Goal: Information Seeking & Learning: Check status

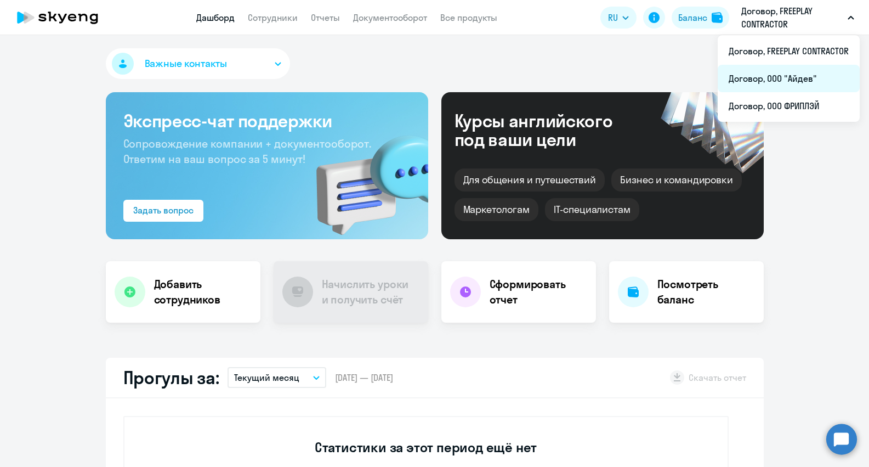
select select "30"
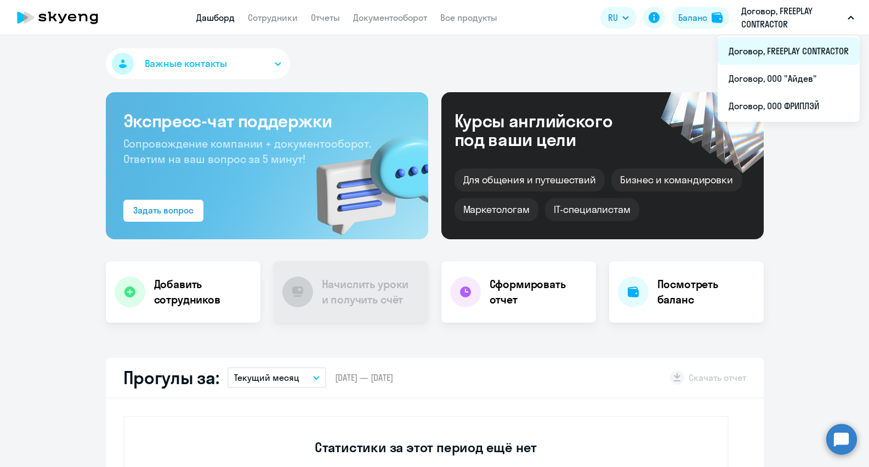
click at [829, 53] on li "Договор, FREEPLAY CONTRACTOR" at bounding box center [789, 50] width 142 height 27
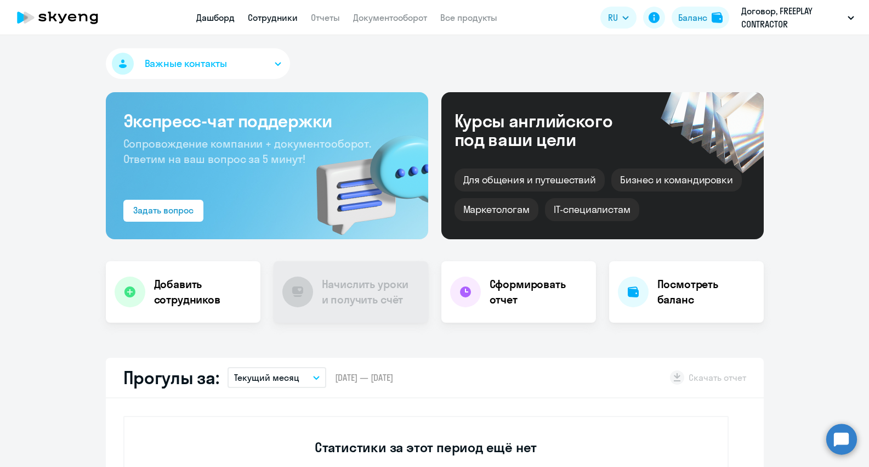
click at [273, 18] on link "Сотрудники" at bounding box center [273, 17] width 50 height 11
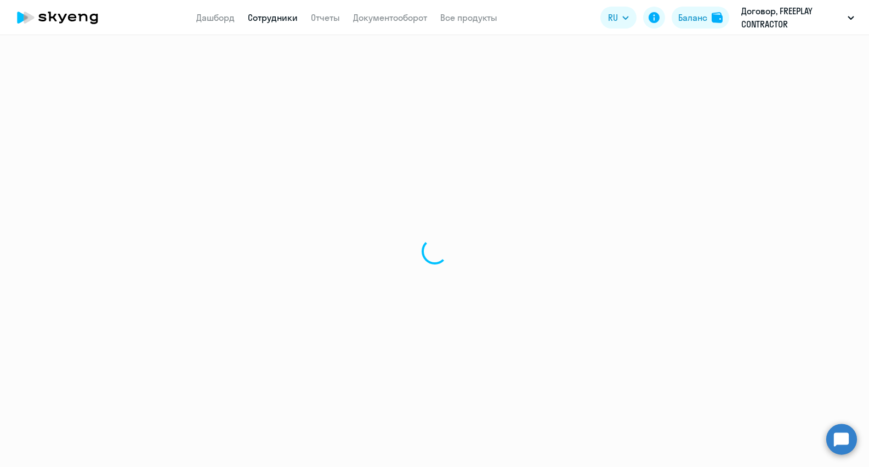
select select "30"
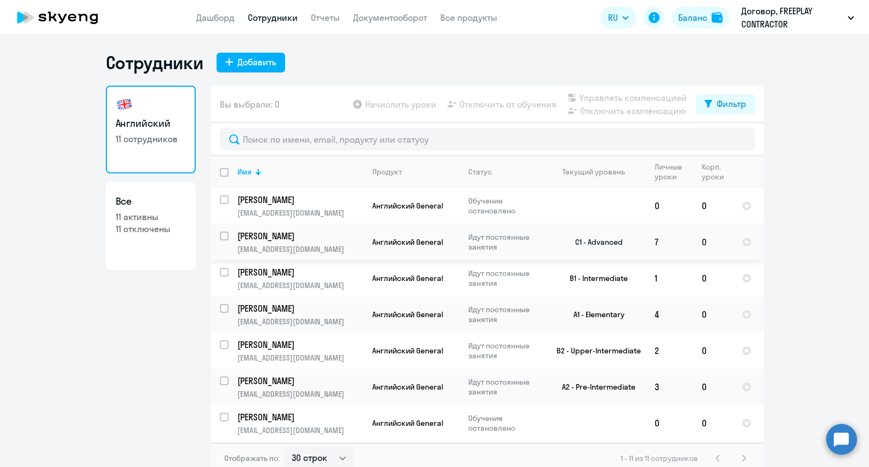
click at [332, 244] on p "[EMAIL_ADDRESS][DOMAIN_NAME]" at bounding box center [300, 249] width 126 height 10
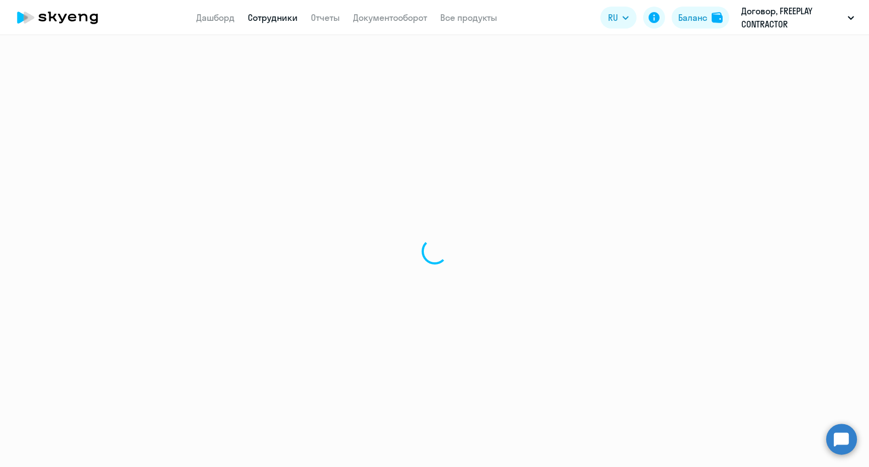
select select "english"
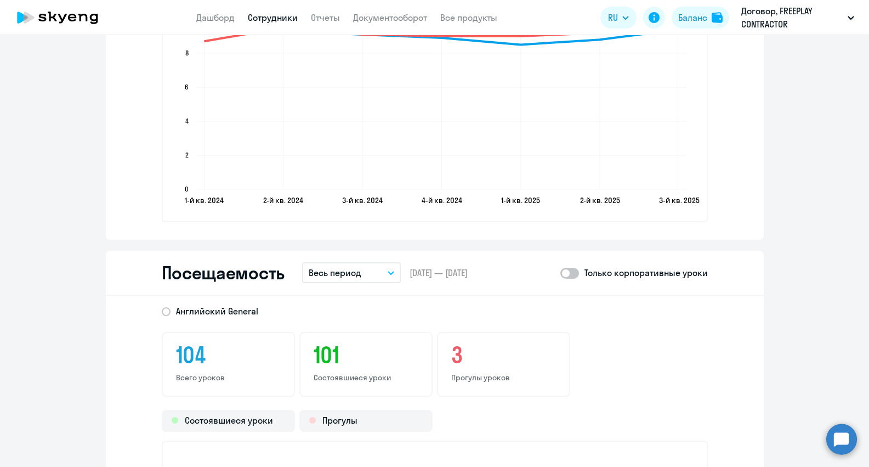
scroll to position [1084, 0]
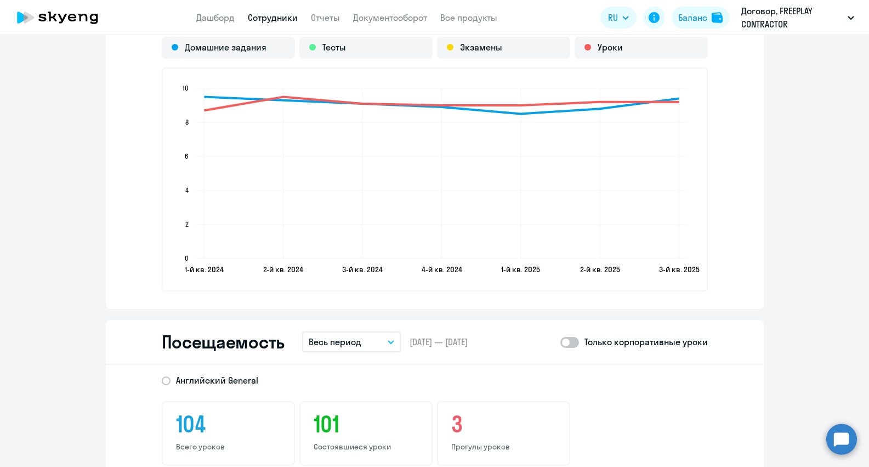
click at [353, 340] on p "Весь период" at bounding box center [335, 341] width 53 height 13
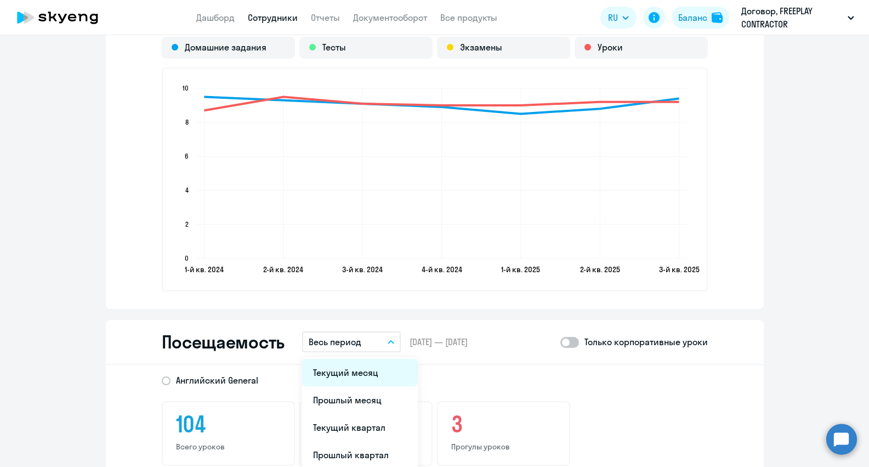
click at [355, 373] on li "Текущий месяц" at bounding box center [360, 372] width 116 height 27
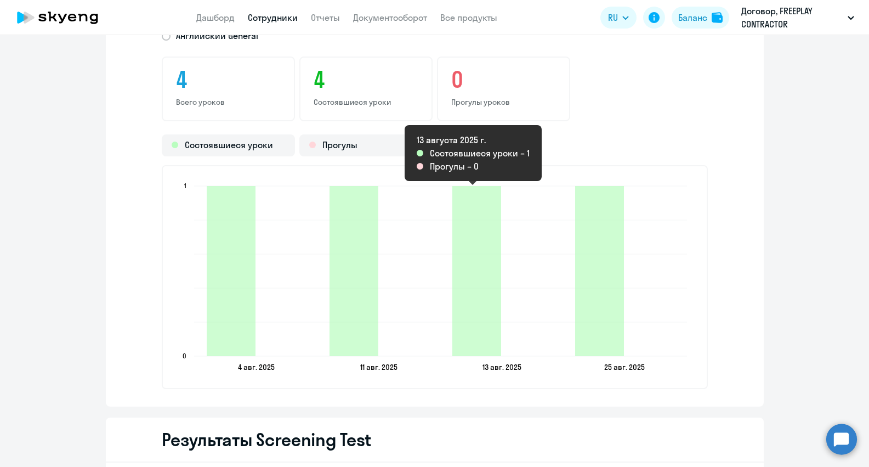
scroll to position [1429, 0]
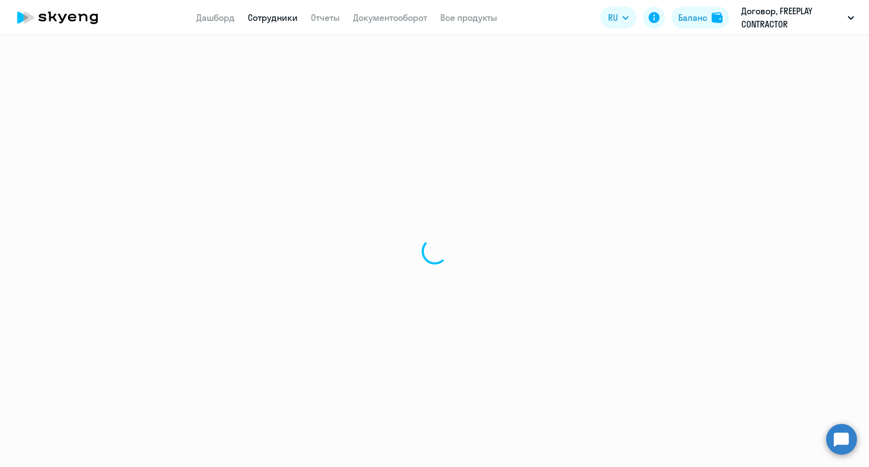
select select "30"
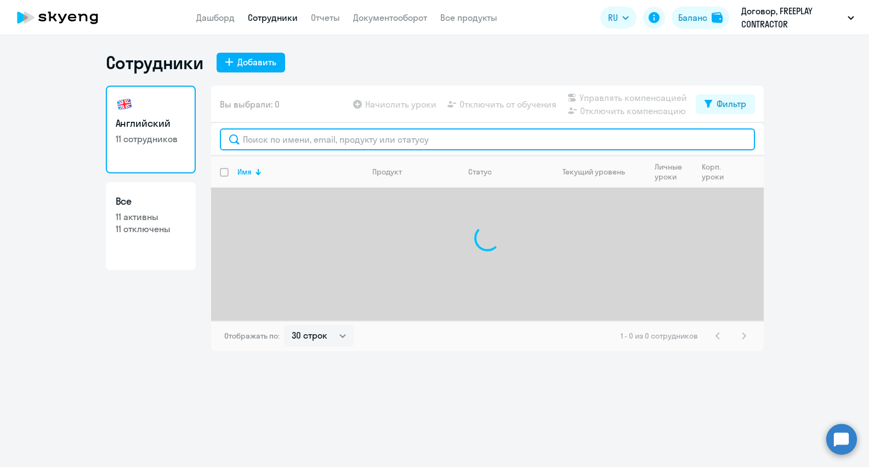
click at [309, 143] on input "text" at bounding box center [487, 139] width 535 height 22
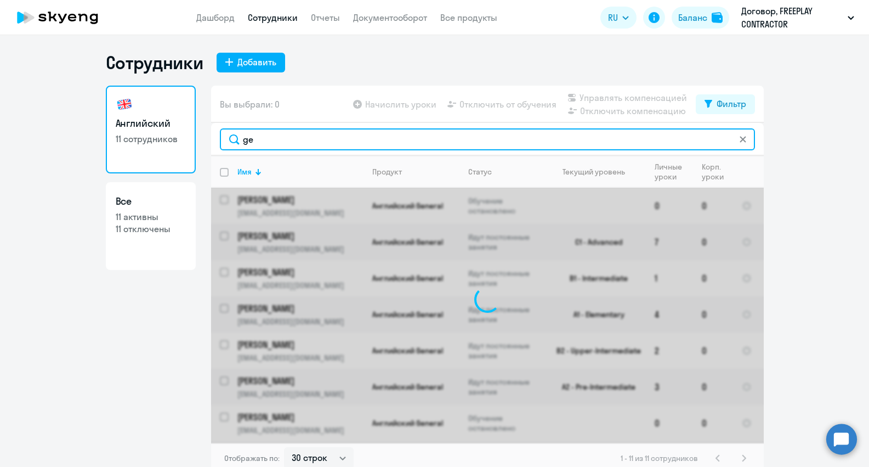
type input "g"
type input "пупликов"
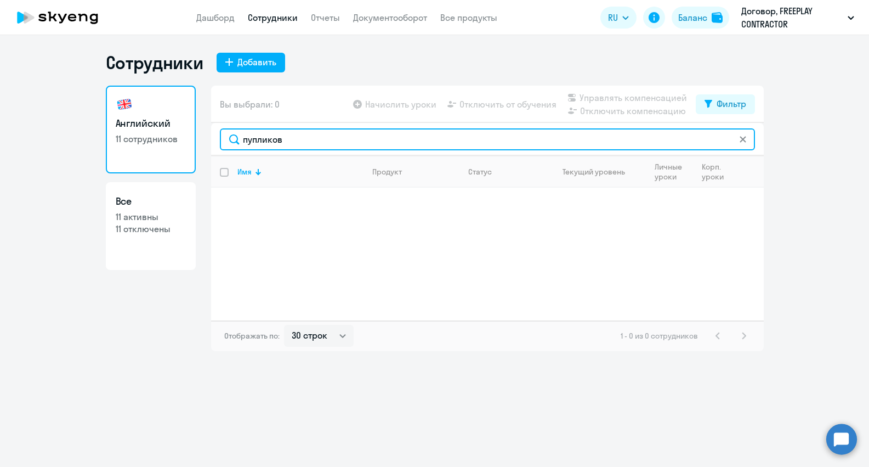
drag, startPoint x: 293, startPoint y: 139, endPoint x: 230, endPoint y: 137, distance: 63.7
click at [230, 137] on input "пупликов" at bounding box center [487, 139] width 535 height 22
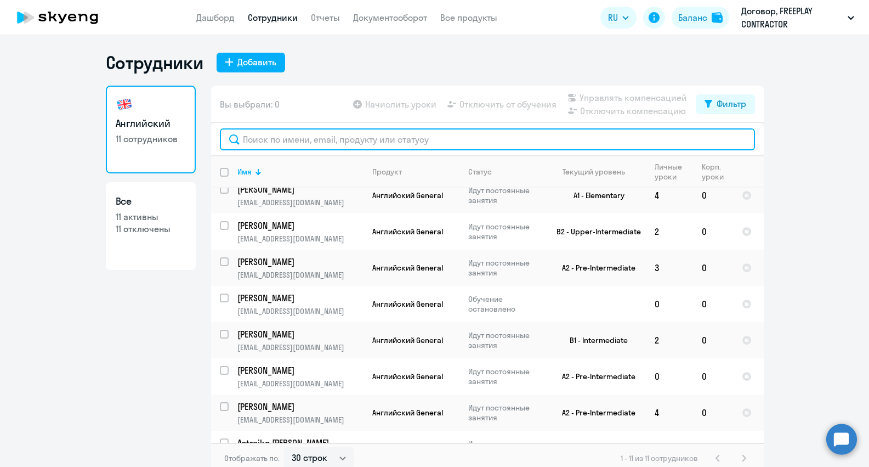
scroll to position [122, 0]
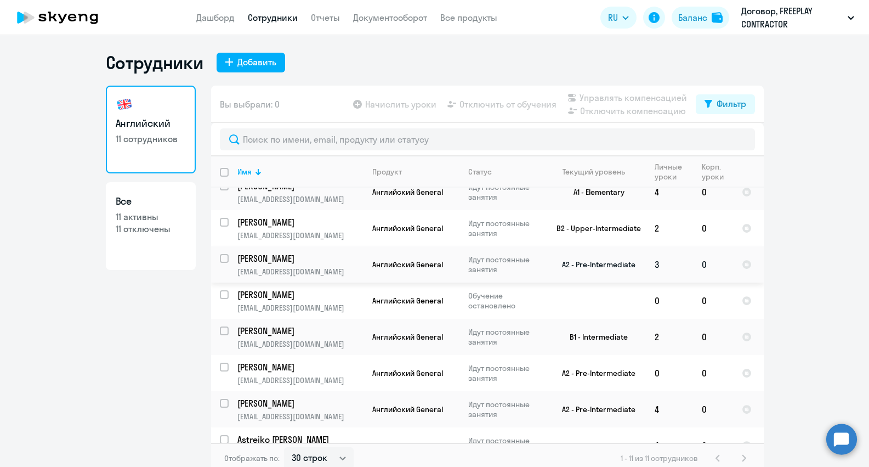
click at [277, 262] on p "[PERSON_NAME]" at bounding box center [299, 258] width 124 height 12
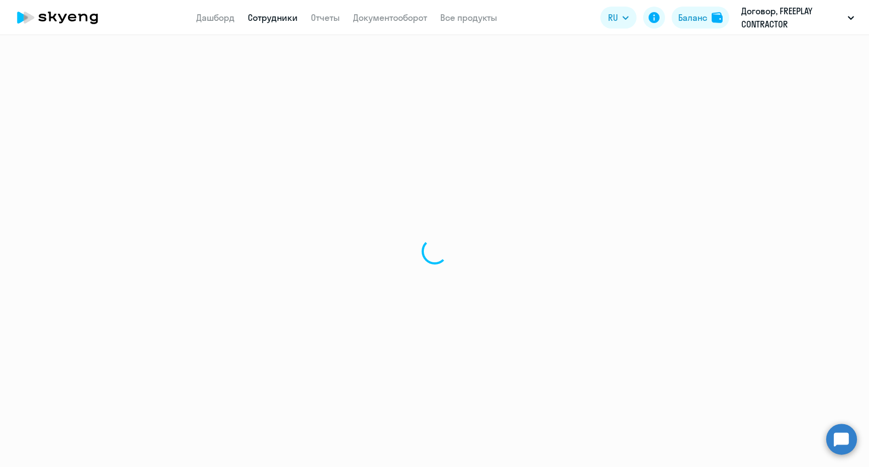
select select "english"
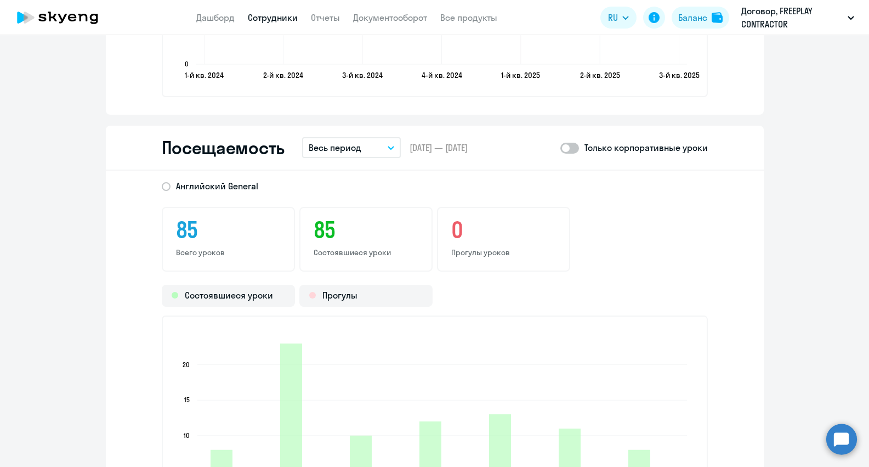
scroll to position [1129, 0]
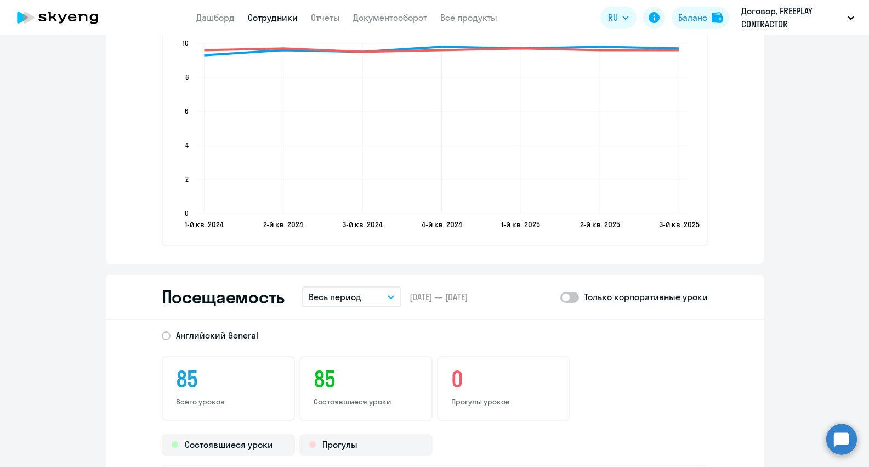
click at [356, 296] on p "Весь период" at bounding box center [335, 296] width 53 height 13
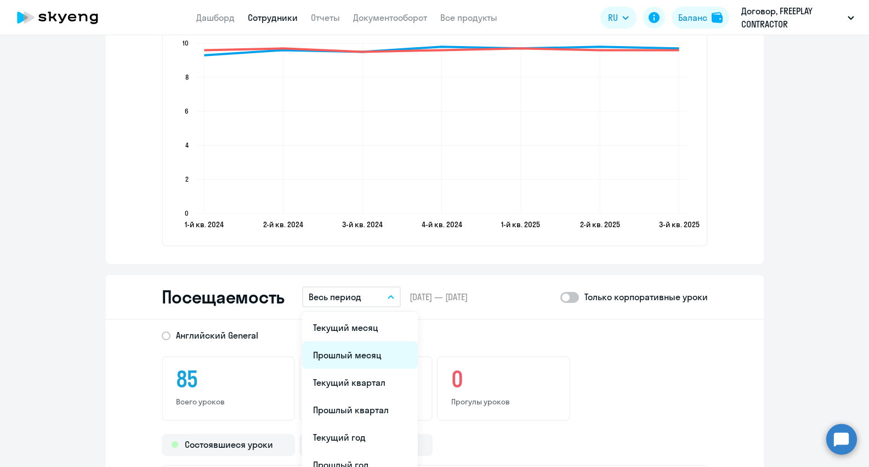
click at [360, 344] on li "Прошлый месяц" at bounding box center [360, 354] width 116 height 27
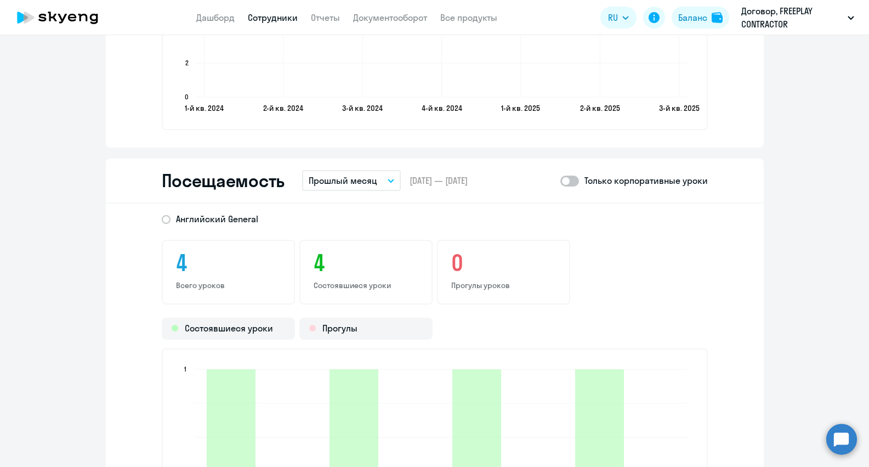
scroll to position [1247, 0]
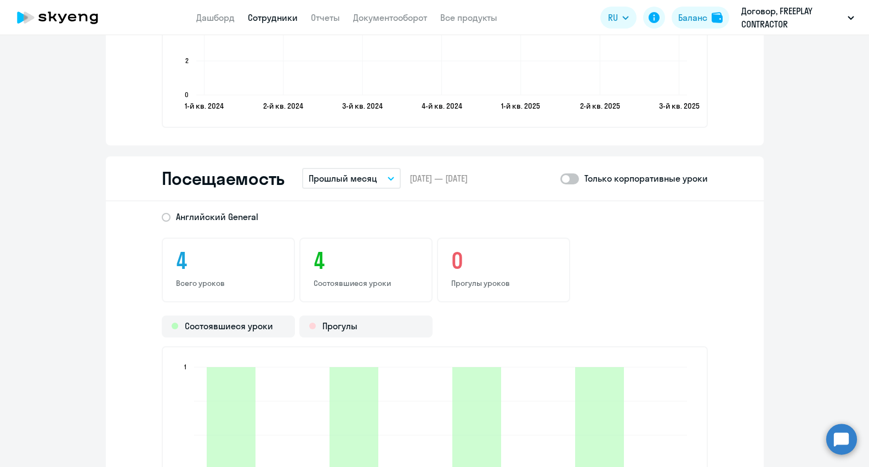
drag, startPoint x: 372, startPoint y: 176, endPoint x: 366, endPoint y: 198, distance: 23.3
click at [371, 176] on p "Прошлый месяц" at bounding box center [343, 178] width 69 height 13
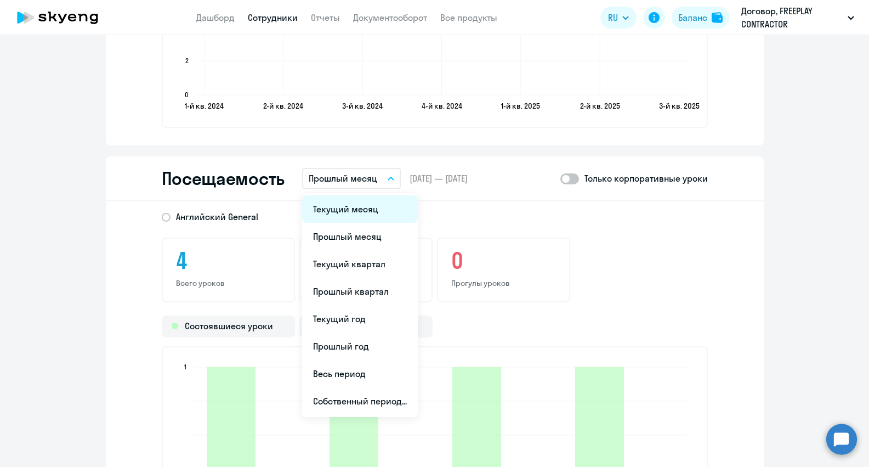
click at [361, 209] on li "Текущий месяц" at bounding box center [360, 208] width 116 height 27
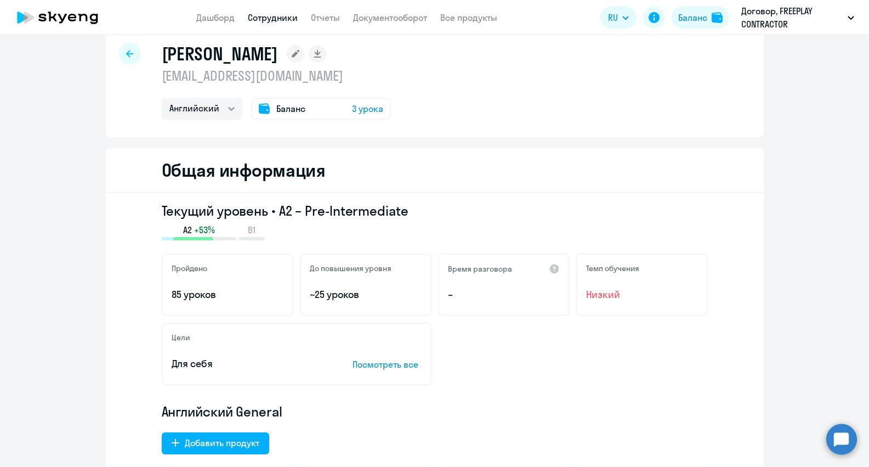
scroll to position [0, 0]
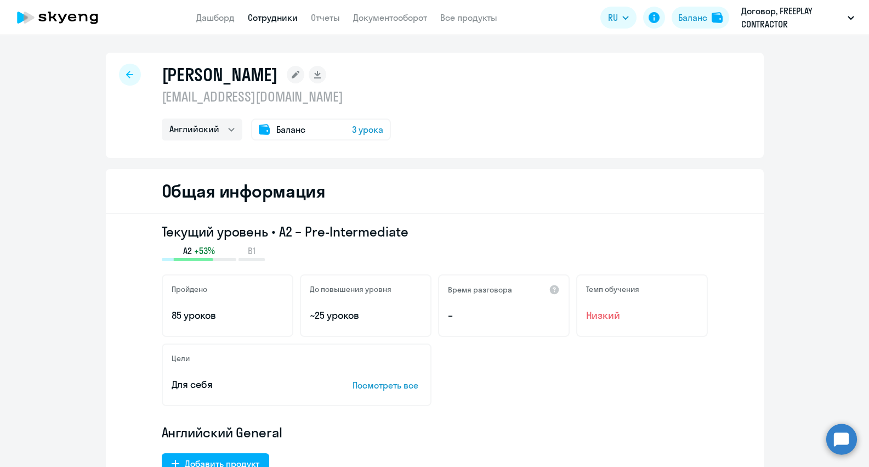
click at [272, 18] on link "Сотрудники" at bounding box center [273, 17] width 50 height 11
select select "30"
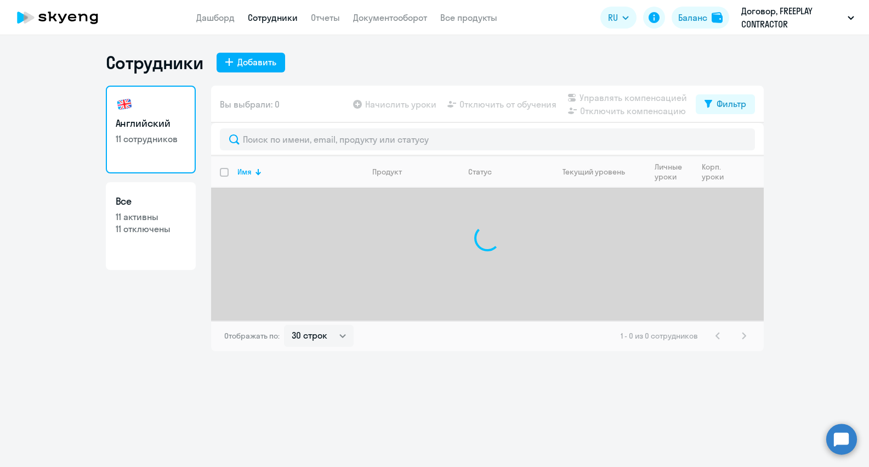
click at [423, 237] on div at bounding box center [487, 238] width 553 height 164
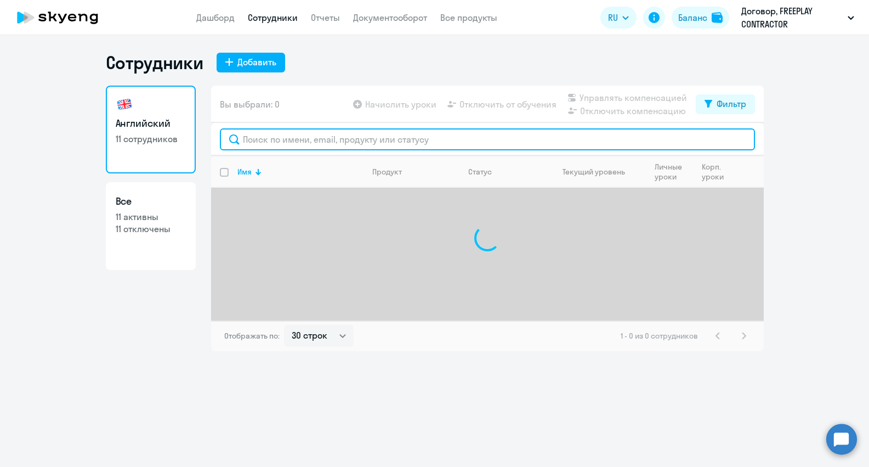
click at [448, 132] on input "text" at bounding box center [487, 139] width 535 height 22
click at [332, 133] on input "text" at bounding box center [487, 139] width 535 height 22
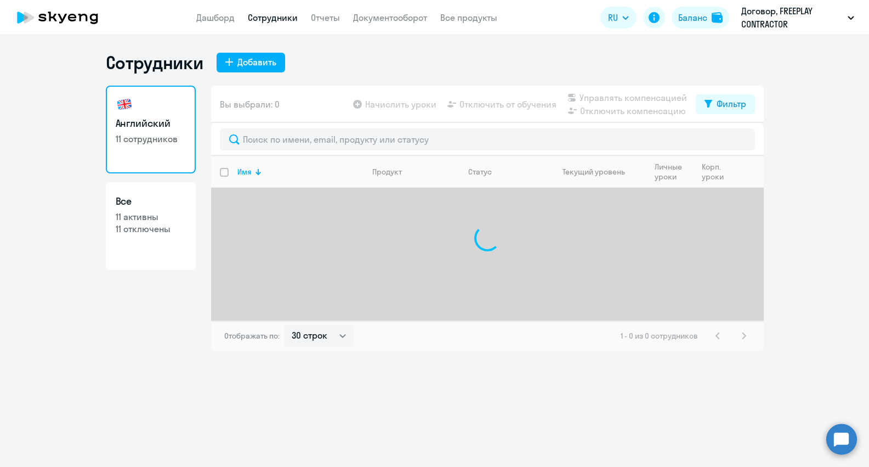
drag, startPoint x: 160, startPoint y: 327, endPoint x: 171, endPoint y: 262, distance: 66.2
click at [160, 328] on div "Английский 11 сотрудников Все 11 активны 11 отключены" at bounding box center [151, 218] width 90 height 265
select select "30"
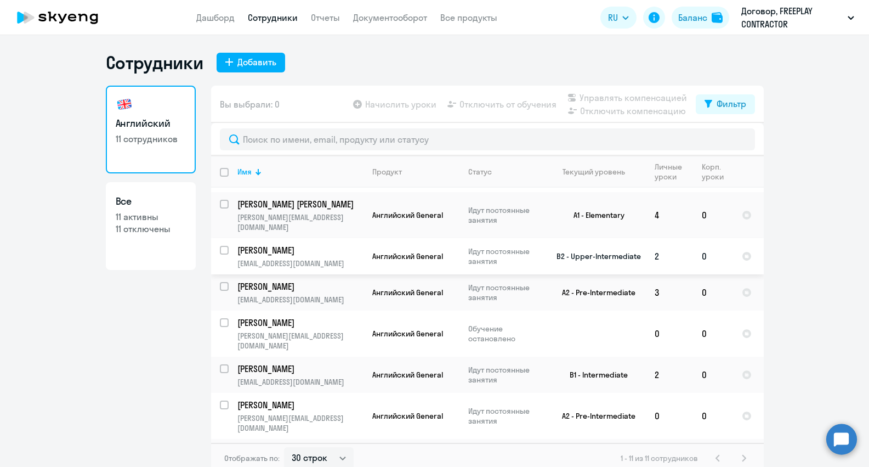
scroll to position [60, 0]
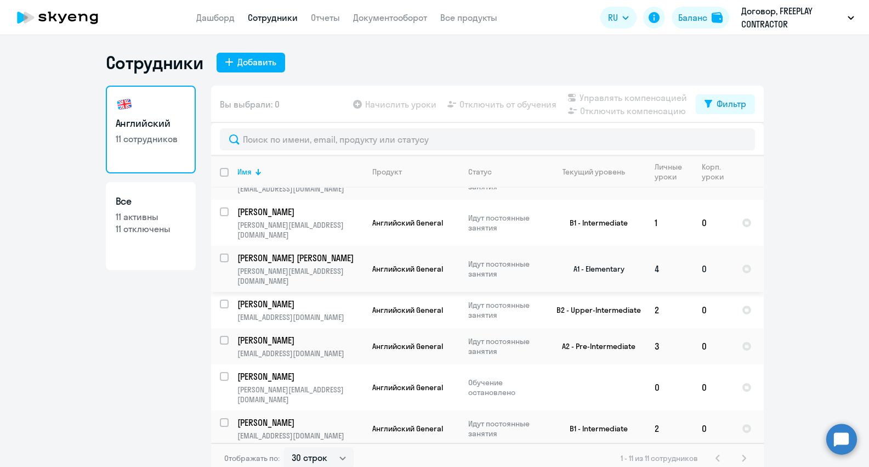
click at [301, 266] on p "[PERSON_NAME][EMAIL_ADDRESS][DOMAIN_NAME]" at bounding box center [300, 276] width 126 height 20
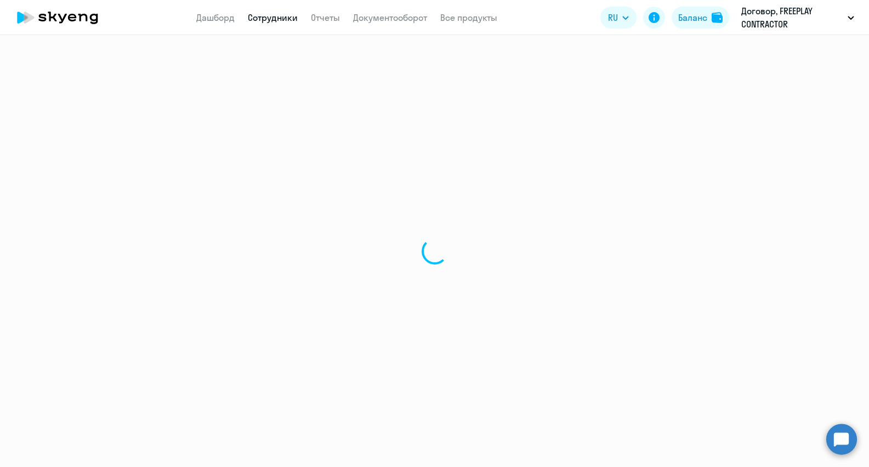
select select "english"
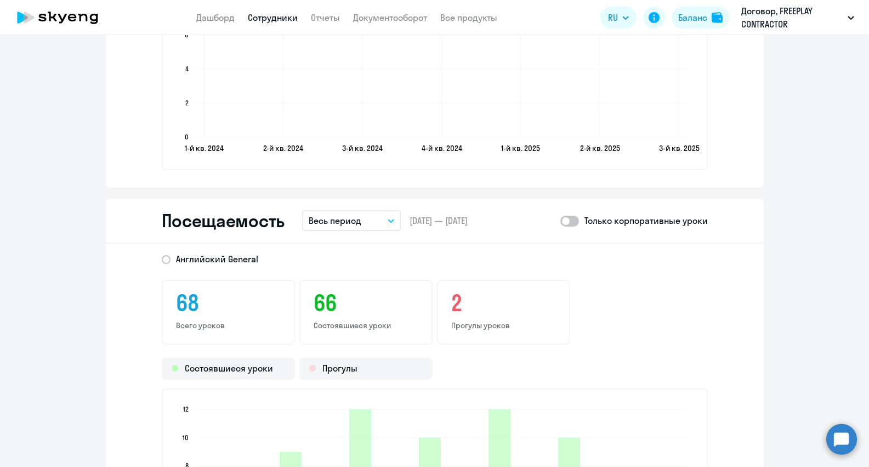
scroll to position [1210, 0]
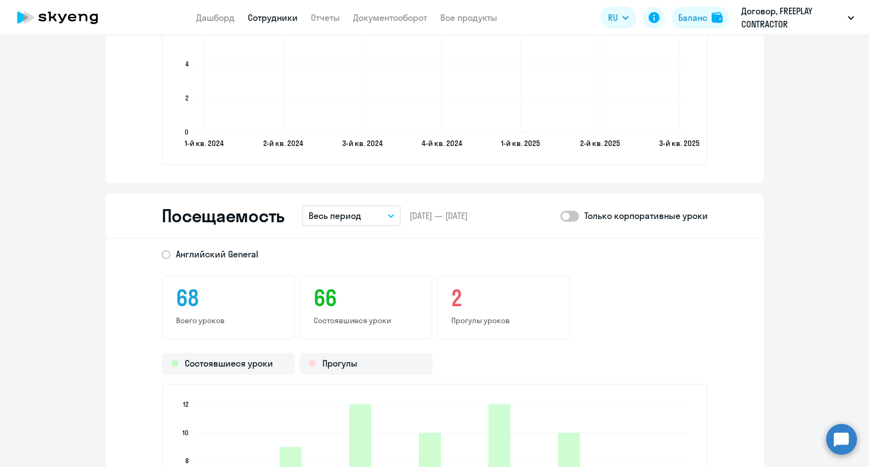
click at [350, 225] on div "Посещаемость Весь период – [DATE] — [DATE] Только корпоративные уроки" at bounding box center [435, 216] width 658 height 45
click at [356, 218] on p "Весь период" at bounding box center [335, 215] width 53 height 13
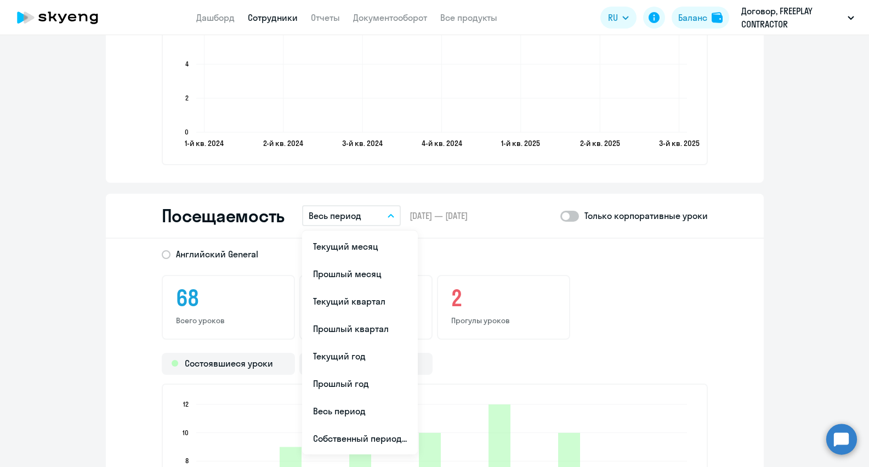
click at [355, 240] on li "Текущий месяц" at bounding box center [360, 245] width 116 height 27
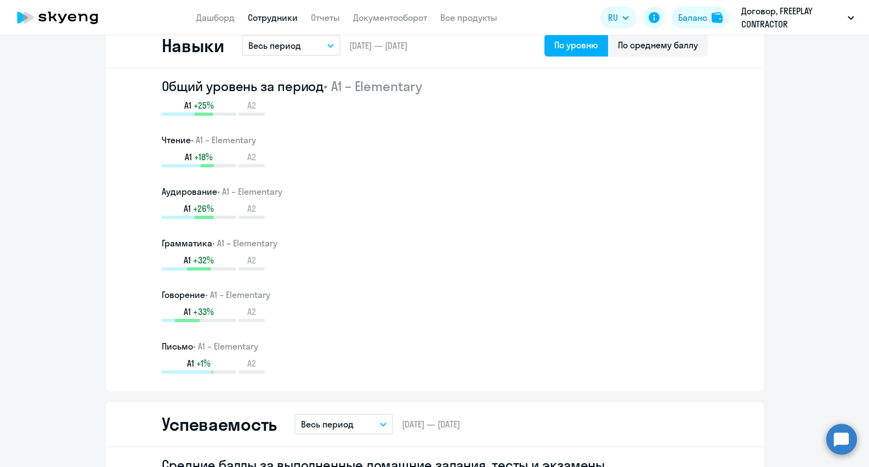
scroll to position [1079, 0]
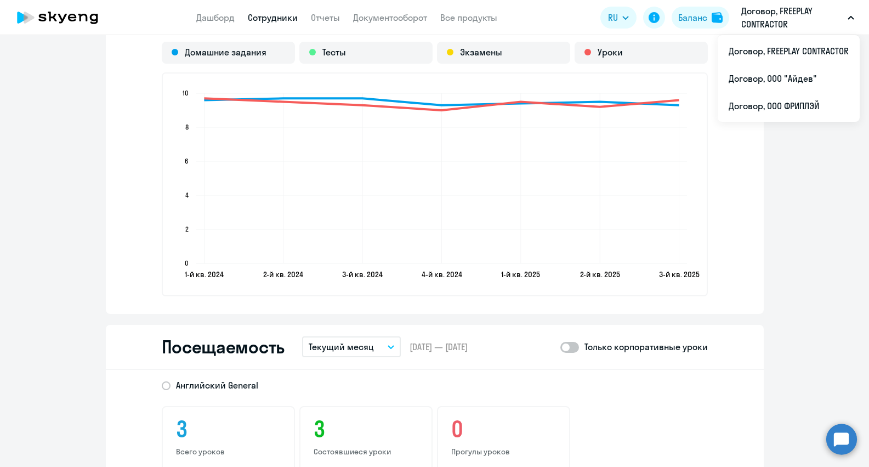
click at [273, 19] on link "Сотрудники" at bounding box center [273, 17] width 50 height 11
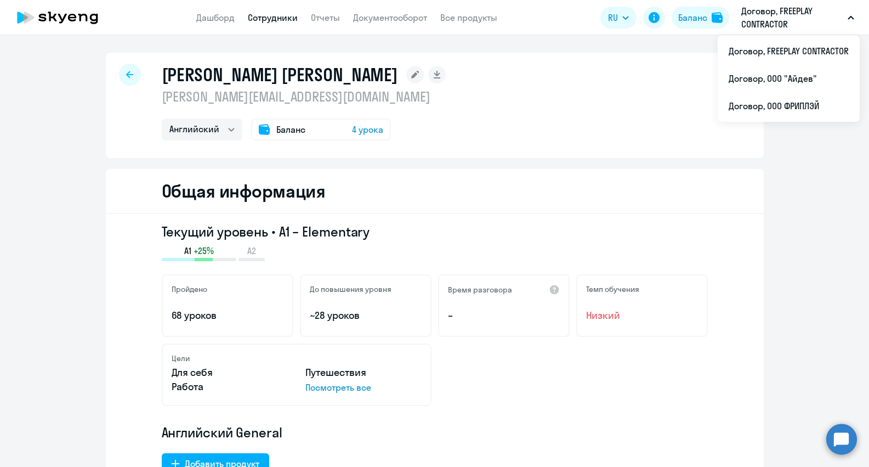
select select "30"
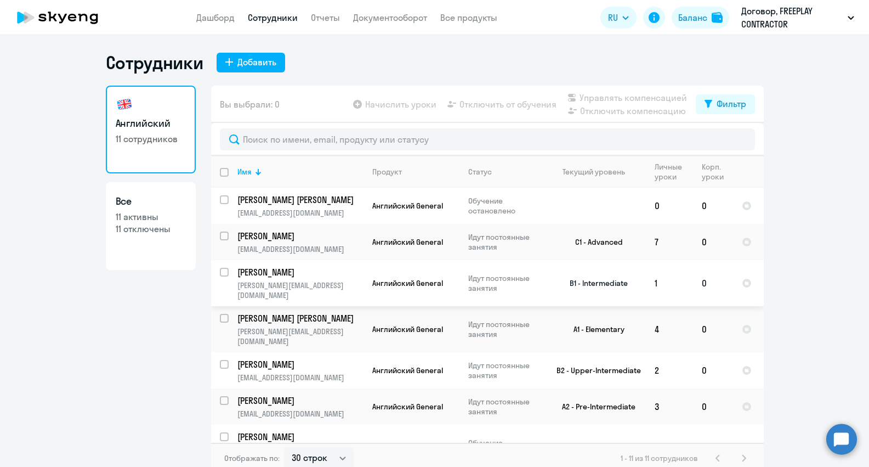
click at [364, 286] on td "Английский General" at bounding box center [411, 283] width 96 height 46
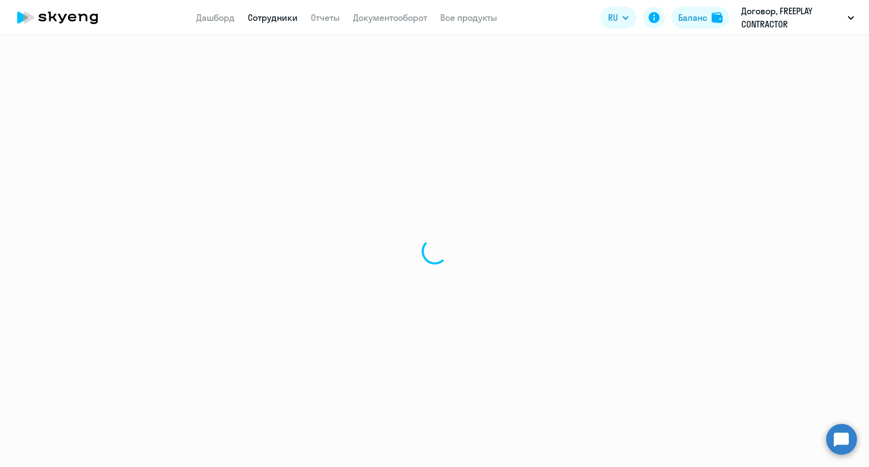
select select "english"
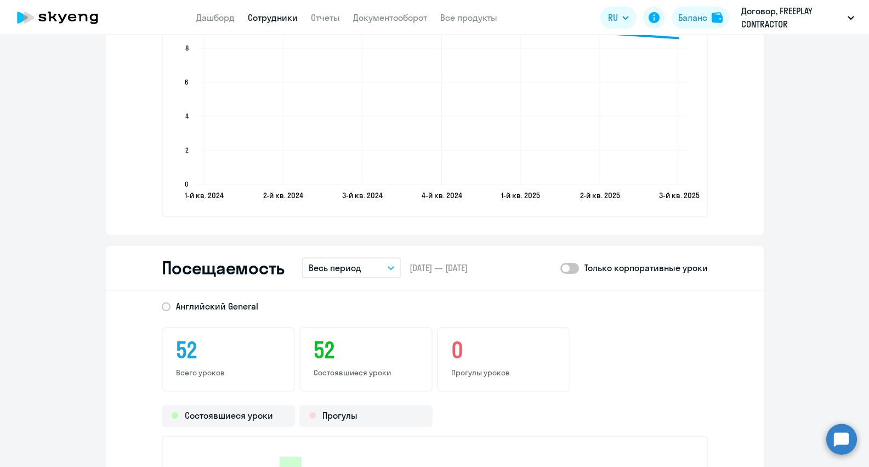
click at [363, 270] on button "Весь период" at bounding box center [351, 267] width 99 height 21
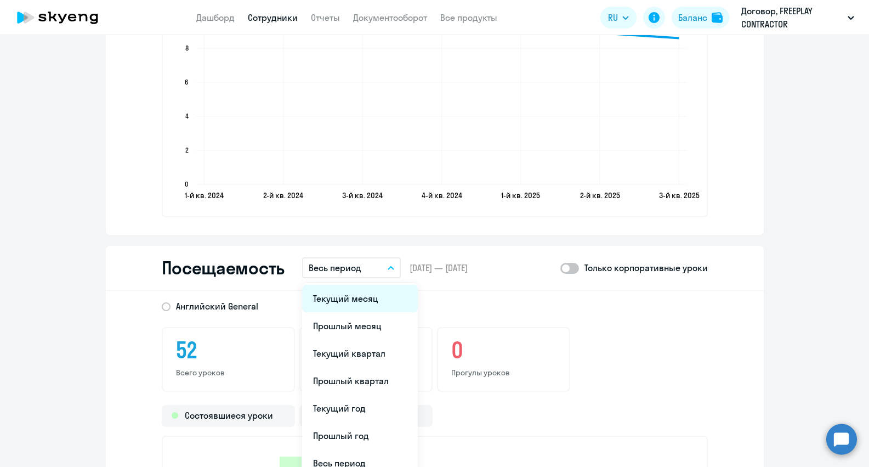
click at [354, 303] on li "Текущий месяц" at bounding box center [360, 298] width 116 height 27
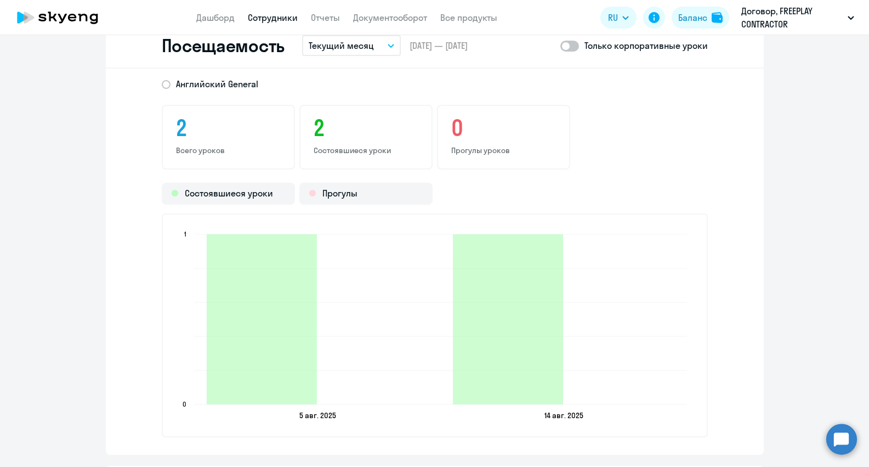
scroll to position [1378, 0]
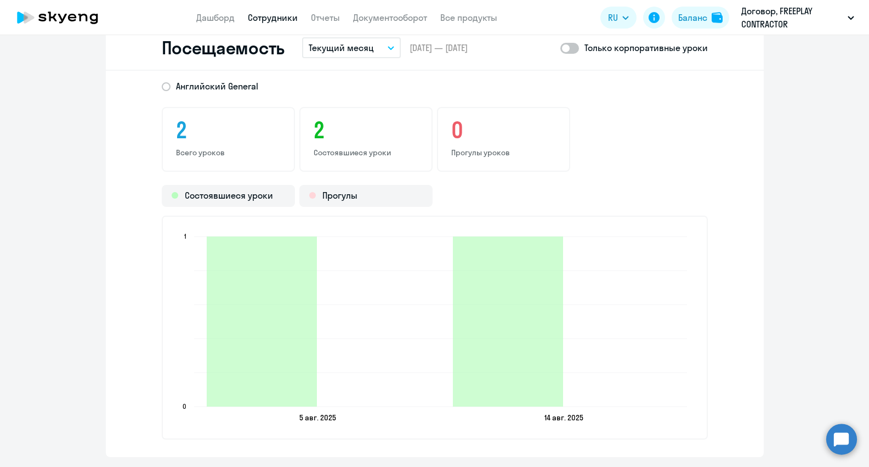
click at [270, 13] on link "Сотрудники" at bounding box center [273, 17] width 50 height 11
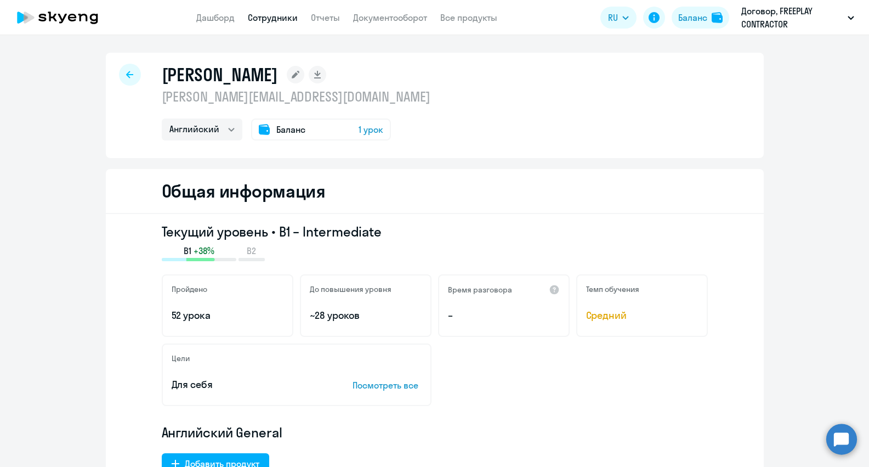
select select "30"
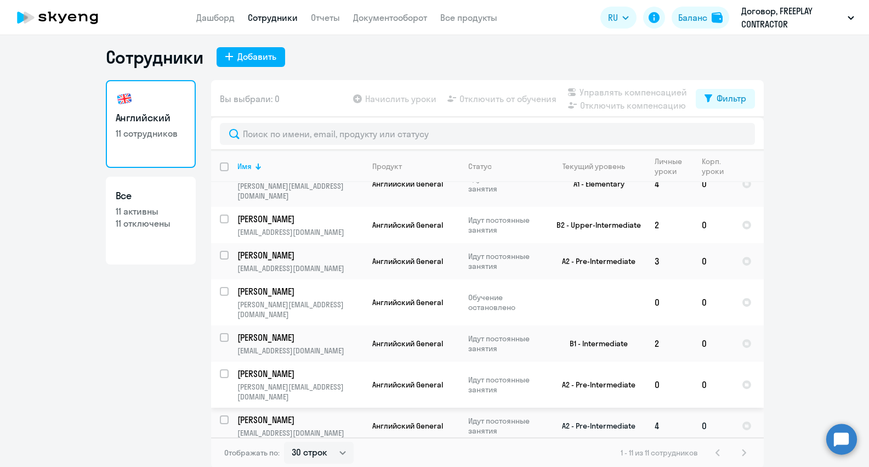
scroll to position [7, 0]
click at [340, 442] on td "Astreiko Irina [EMAIL_ADDRESS][DOMAIN_NAME]" at bounding box center [296, 460] width 135 height 36
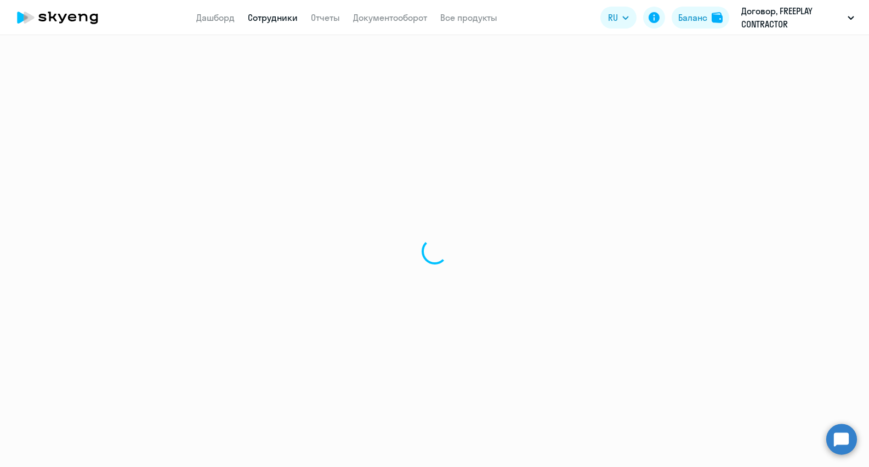
select select "english"
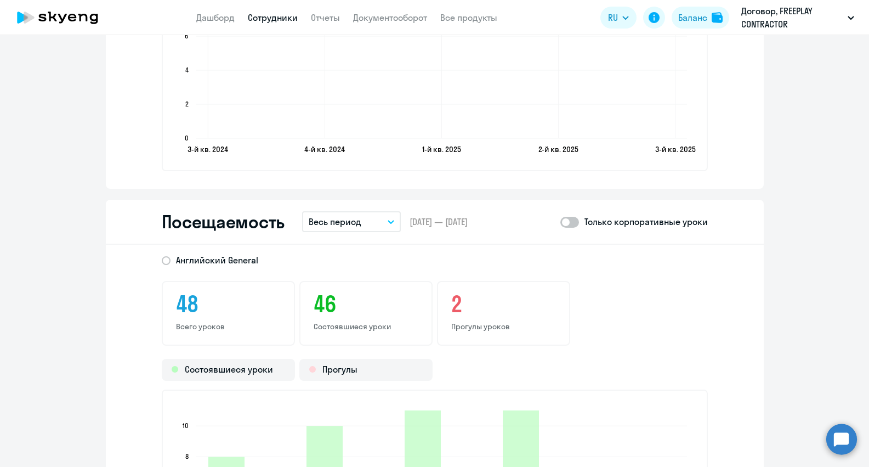
click at [349, 218] on p "Весь период" at bounding box center [335, 221] width 53 height 13
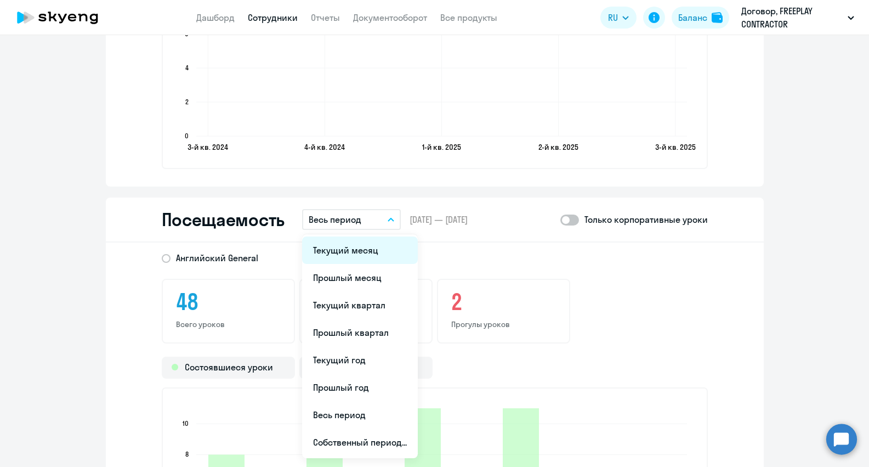
click at [346, 247] on li "Текущий месяц" at bounding box center [360, 249] width 116 height 27
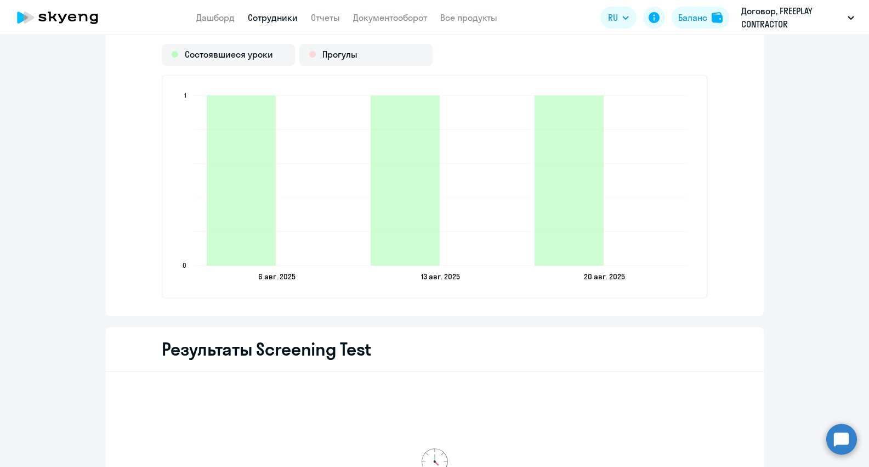
scroll to position [1302, 0]
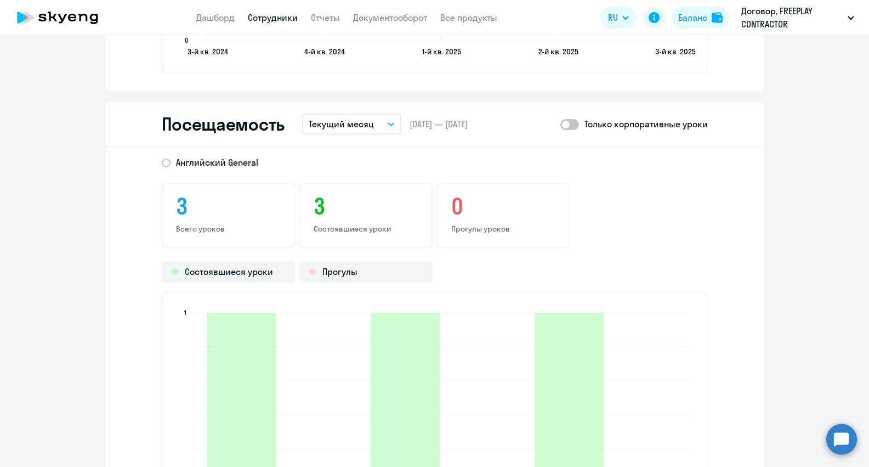
click at [364, 129] on button "Текущий месяц" at bounding box center [351, 123] width 99 height 21
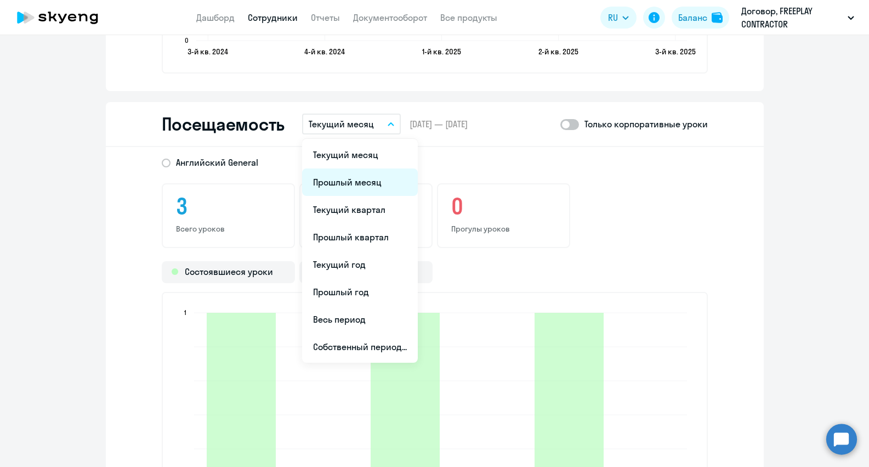
click at [343, 184] on li "Прошлый месяц" at bounding box center [360, 181] width 116 height 27
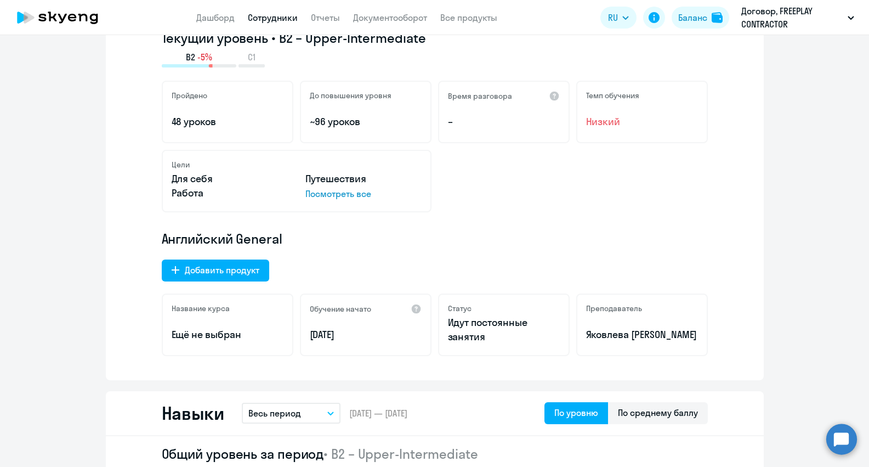
scroll to position [0, 0]
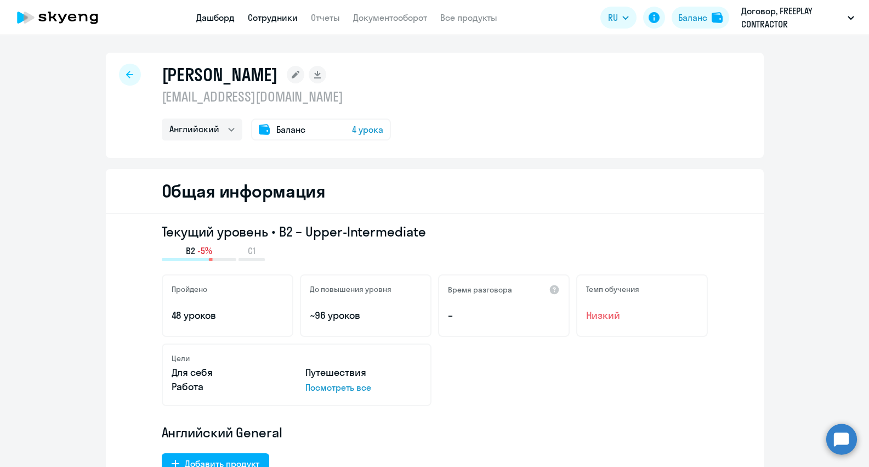
click at [228, 22] on link "Дашборд" at bounding box center [215, 17] width 38 height 11
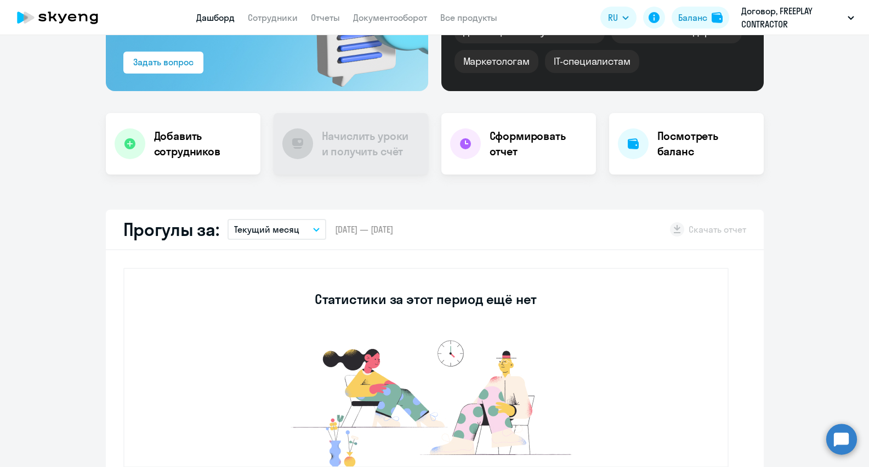
scroll to position [195, 0]
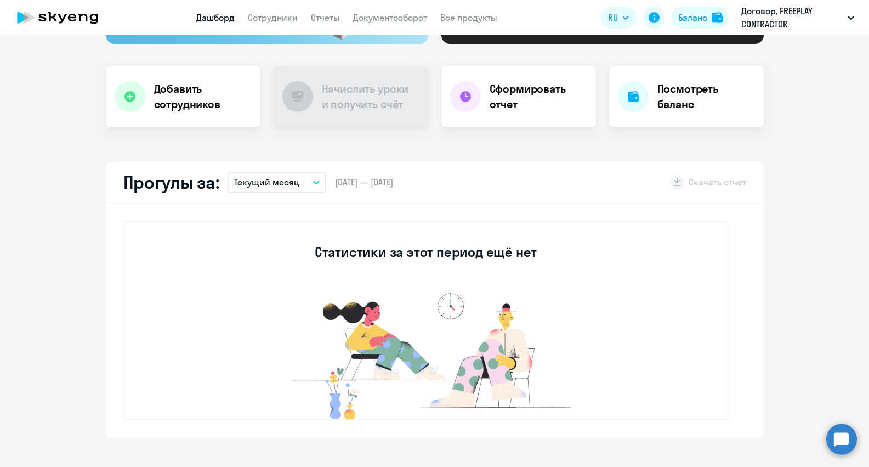
select select "30"
